Goal: Task Accomplishment & Management: Use online tool/utility

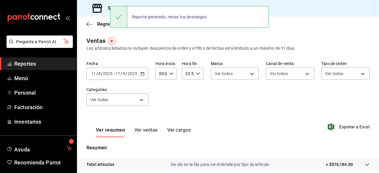
scroll to position [21, 0]
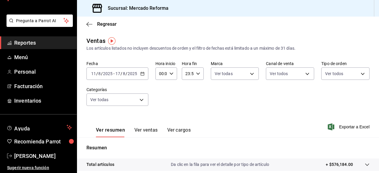
click at [143, 74] on icon "button" at bounding box center [142, 74] width 4 height 4
click at [254, 103] on div "Fecha [DATE] [DATE] - [DATE] [DATE] Hora inicio 00:00 Hora inicio Hora fin 23:5…" at bounding box center [228, 87] width 283 height 52
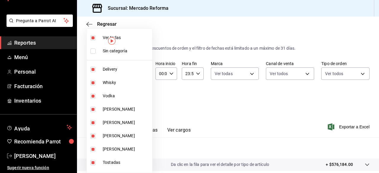
click at [141, 99] on body "Pregunta a Parrot AI Reportes Menú Personal Facturación Inventarios Ayuda Recom…" at bounding box center [189, 86] width 379 height 173
click at [200, 109] on div at bounding box center [189, 86] width 379 height 173
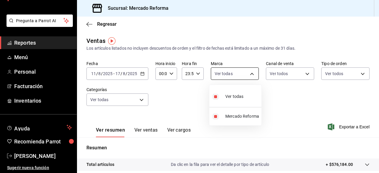
click at [250, 73] on body "Pregunta a Parrot AI Reportes Menú Personal Facturación Inventarios Ayuda Recom…" at bounding box center [189, 86] width 379 height 173
drag, startPoint x: 277, startPoint y: 101, endPoint x: 304, endPoint y: 73, distance: 39.2
click at [304, 73] on div at bounding box center [189, 86] width 379 height 173
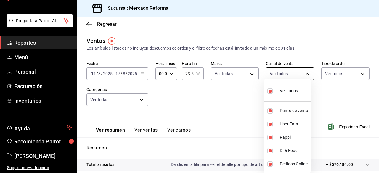
click at [305, 74] on body "Pregunta a Parrot AI Reportes Menú Personal Facturación Inventarios Ayuda Recom…" at bounding box center [189, 86] width 379 height 173
click at [329, 103] on div at bounding box center [189, 86] width 379 height 173
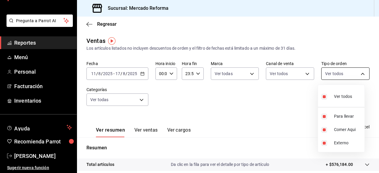
click at [358, 74] on body "Pregunta a Parrot AI Reportes Menú Personal Facturación Inventarios Ayuda Recom…" at bounding box center [189, 86] width 379 height 173
click at [268, 111] on div at bounding box center [189, 86] width 379 height 173
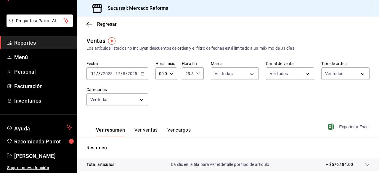
click at [347, 126] on span "Exportar a Excel" at bounding box center [349, 127] width 41 height 7
